Goal: Communication & Community: Ask a question

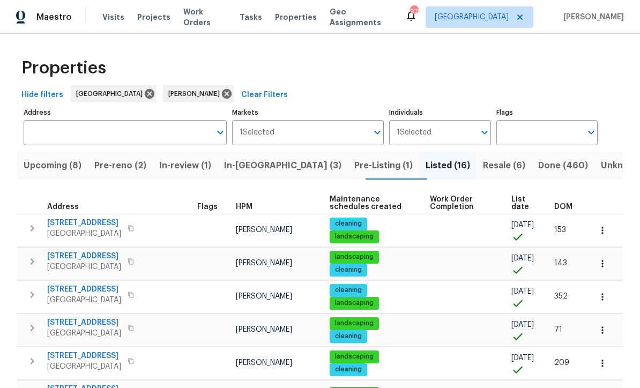
click at [125, 168] on span "Pre-reno (2)" at bounding box center [120, 165] width 52 height 15
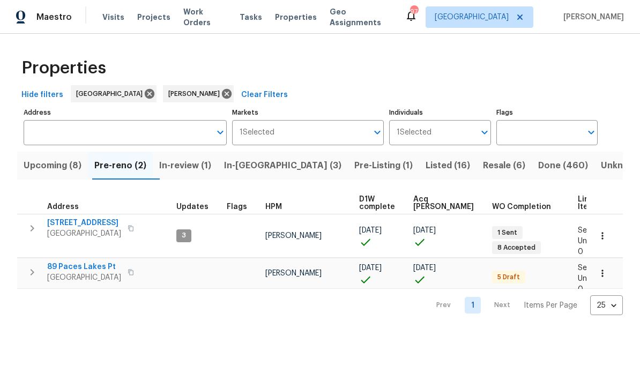
click at [66, 227] on span "188 Lost Lake Trl" at bounding box center [84, 222] width 74 height 11
click at [81, 261] on span "89 Paces Lakes Pt" at bounding box center [84, 266] width 74 height 11
click at [70, 261] on span "89 Paces Lakes Pt" at bounding box center [84, 266] width 74 height 11
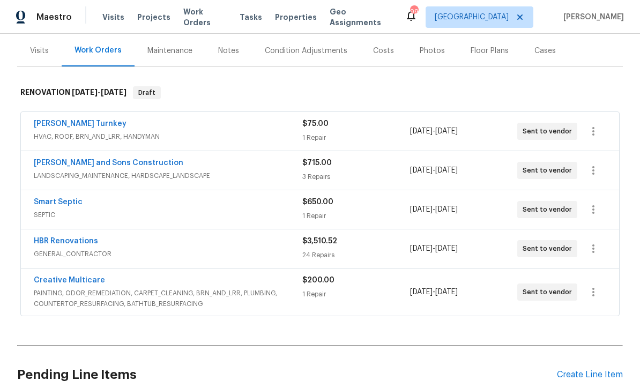
scroll to position [138, 0]
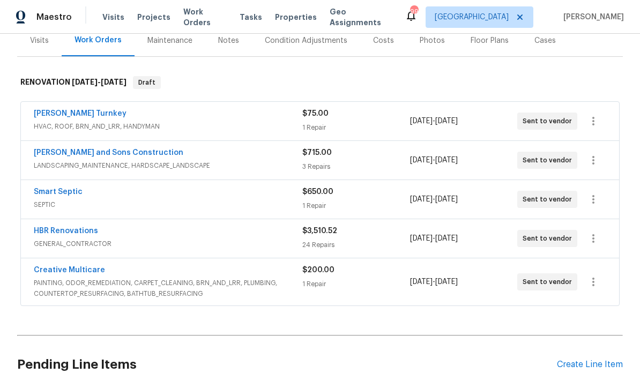
click at [57, 232] on link "HBR Renovations" at bounding box center [66, 230] width 64 height 7
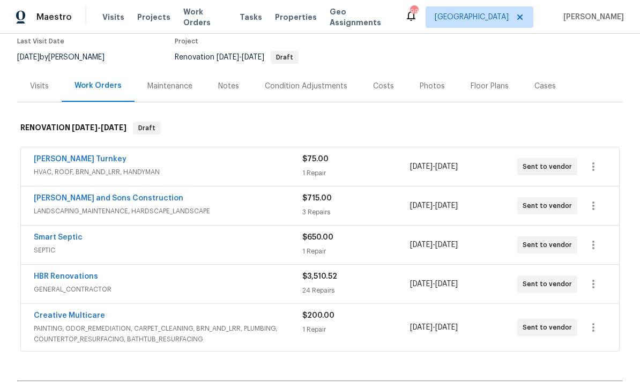
scroll to position [92, 0]
click at [55, 159] on link "[PERSON_NAME] Turnkey" at bounding box center [80, 159] width 93 height 7
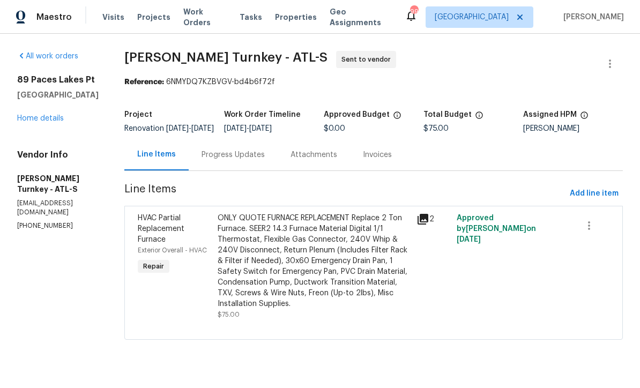
click at [214, 160] on div "Progress Updates" at bounding box center [232, 154] width 63 height 11
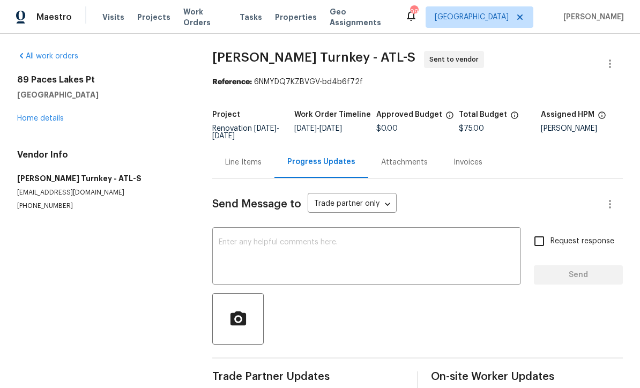
click at [221, 239] on textarea at bounding box center [367, 256] width 296 height 37
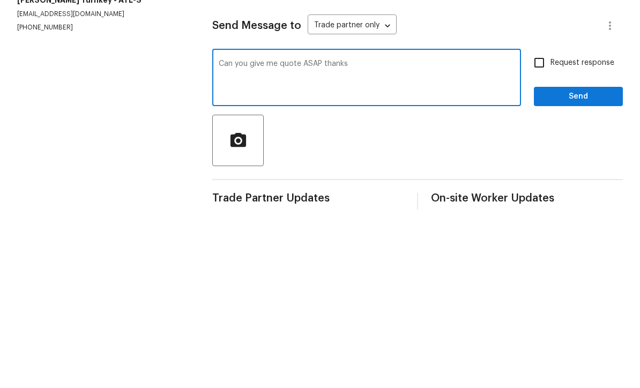
click at [304, 238] on textarea "Can you give me quote ASAP thanks" at bounding box center [367, 256] width 296 height 37
type textarea "Can you give me quote for furnace only ASAP thanks"
click at [544, 230] on input "Request response" at bounding box center [539, 241] width 22 height 22
checkbox input "true"
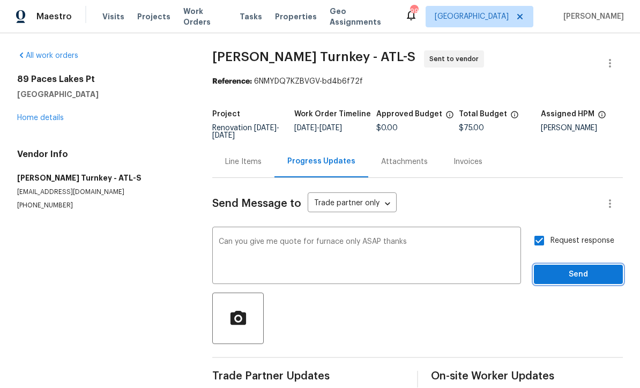
click at [584, 268] on span "Send" at bounding box center [578, 274] width 72 height 13
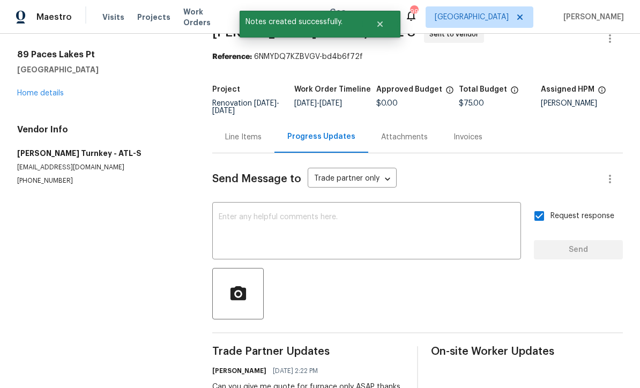
scroll to position [25, 0]
click at [29, 90] on link "Home details" at bounding box center [40, 93] width 47 height 7
